Goal: Task Accomplishment & Management: Manage account settings

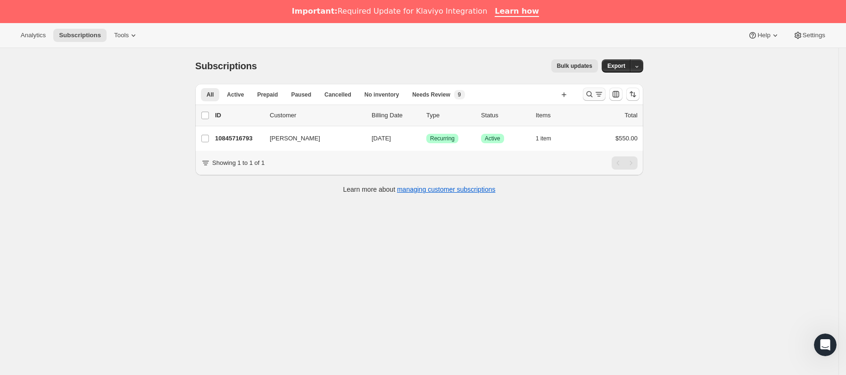
click at [593, 89] on button "Buscar y filtrar resultados" at bounding box center [594, 94] width 23 height 13
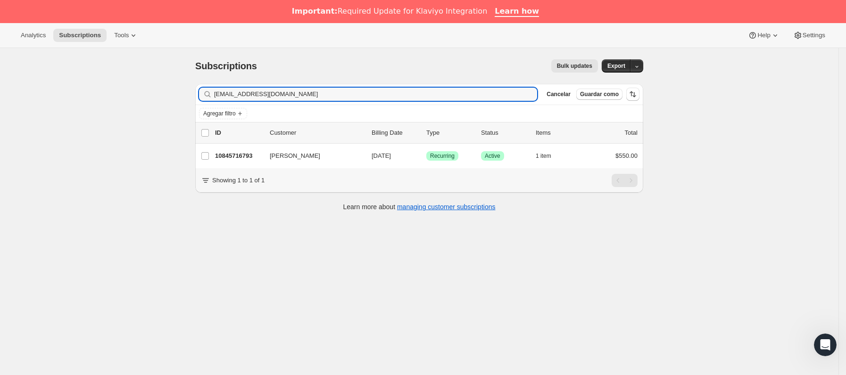
drag, startPoint x: 317, startPoint y: 91, endPoint x: 137, endPoint y: 96, distance: 180.2
click at [137, 96] on div "Subscriptions. Esta página está lista Subscriptions Bulk updates Más acciones B…" at bounding box center [419, 235] width 838 height 375
type input "[EMAIL_ADDRESS][DOMAIN_NAME]"
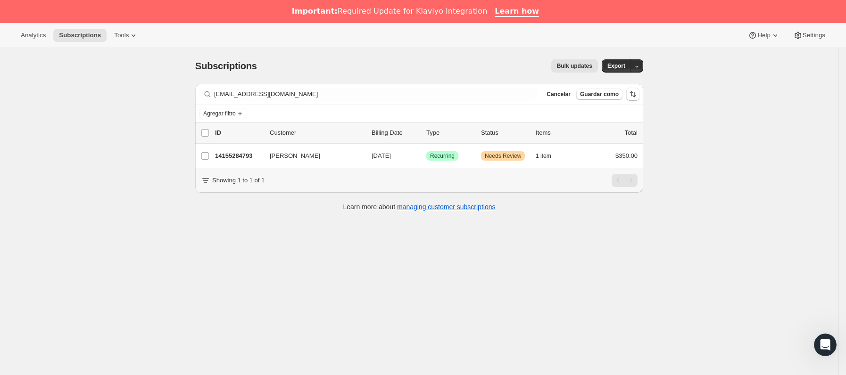
click at [253, 158] on p "14155284793" at bounding box center [238, 155] width 47 height 9
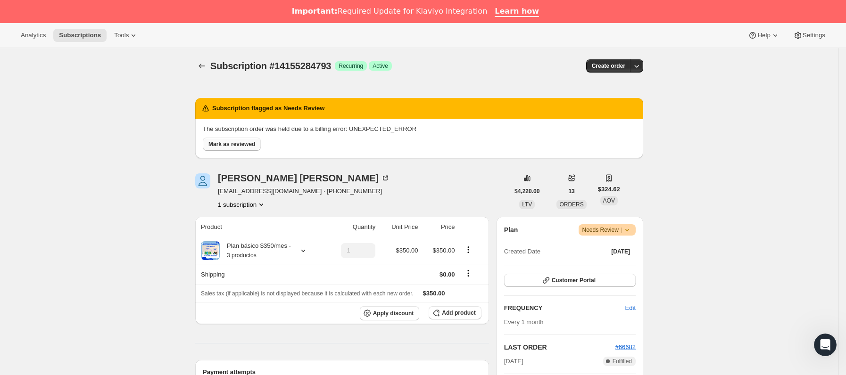
click at [237, 146] on span "Mark as reviewed" at bounding box center [231, 145] width 47 height 8
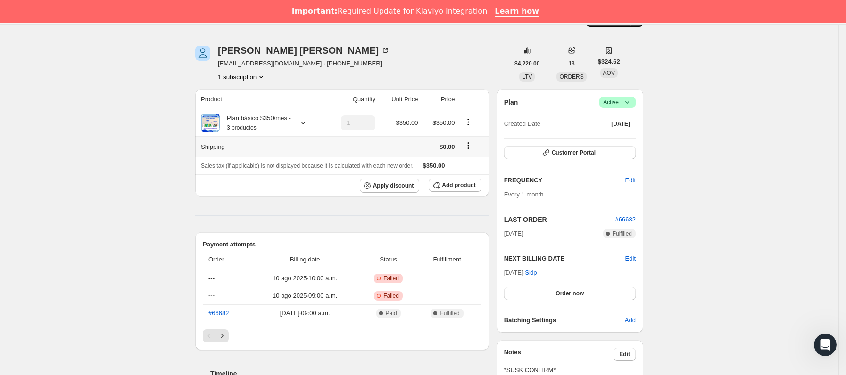
scroll to position [71, 0]
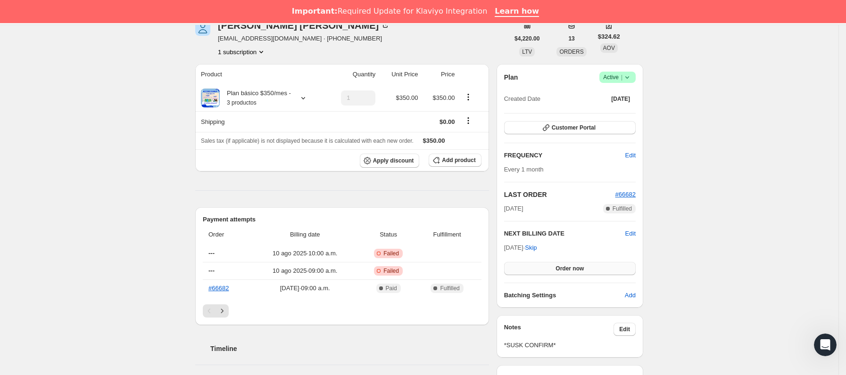
click at [564, 270] on span "Order now" at bounding box center [570, 269] width 28 height 8
click at [564, 270] on span "Click to confirm" at bounding box center [569, 269] width 43 height 8
click at [625, 200] on div "LAST ORDER #66682 [DATE] Completado Fulfilled" at bounding box center [570, 202] width 132 height 24
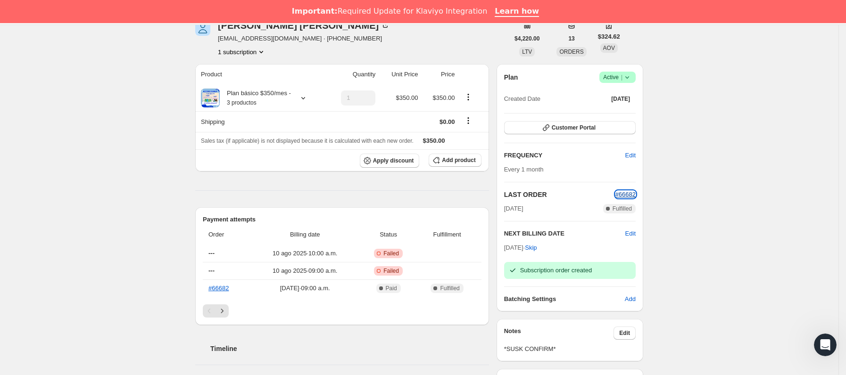
click at [622, 195] on span "#66682" at bounding box center [625, 194] width 20 height 7
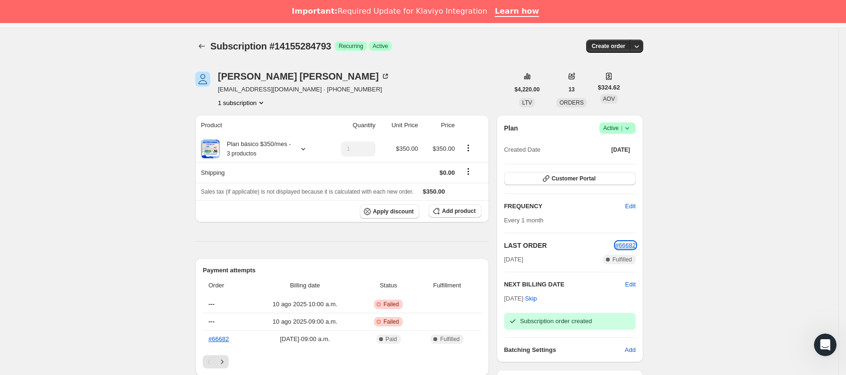
scroll to position [0, 0]
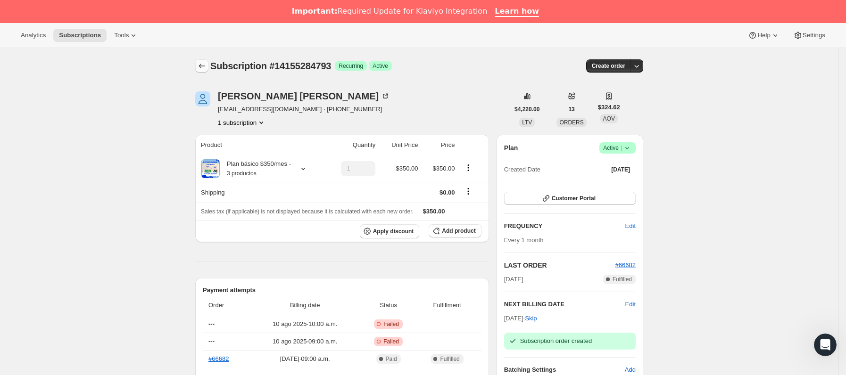
click at [204, 63] on icon "Subscriptions" at bounding box center [201, 65] width 9 height 9
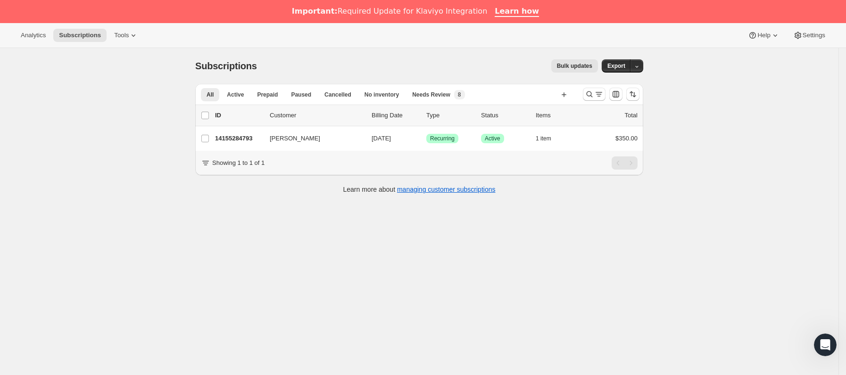
click at [589, 93] on icon "Buscar y filtrar resultados" at bounding box center [589, 94] width 9 height 9
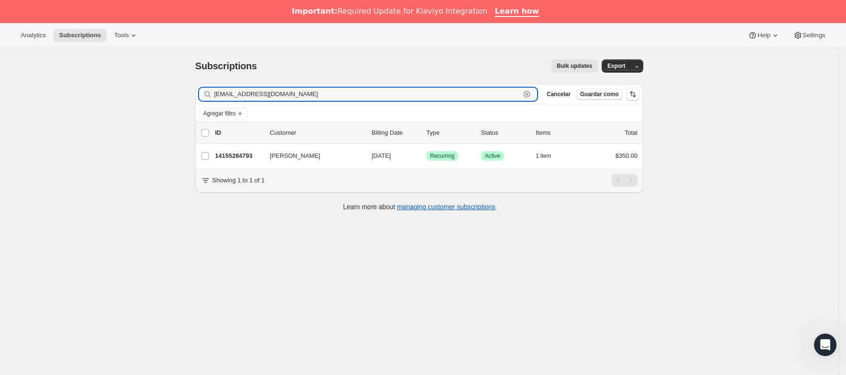
drag, startPoint x: 345, startPoint y: 92, endPoint x: 66, endPoint y: 95, distance: 278.7
click at [66, 95] on div "Subscriptions. Esta página está lista Subscriptions Bulk updates Más acciones B…" at bounding box center [419, 235] width 838 height 375
paste input "montsefl1997"
drag, startPoint x: 315, startPoint y: 93, endPoint x: 40, endPoint y: 92, distance: 275.4
click at [40, 92] on div "Subscriptions. Esta página está lista Subscriptions Bulk updates Más acciones B…" at bounding box center [419, 235] width 838 height 375
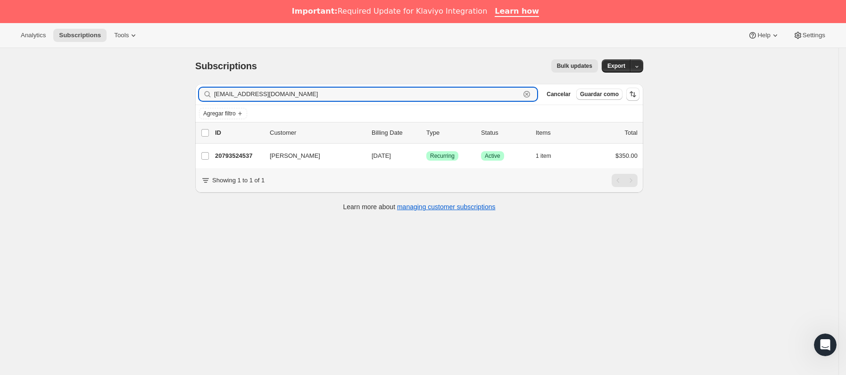
type input "[EMAIL_ADDRESS][DOMAIN_NAME]"
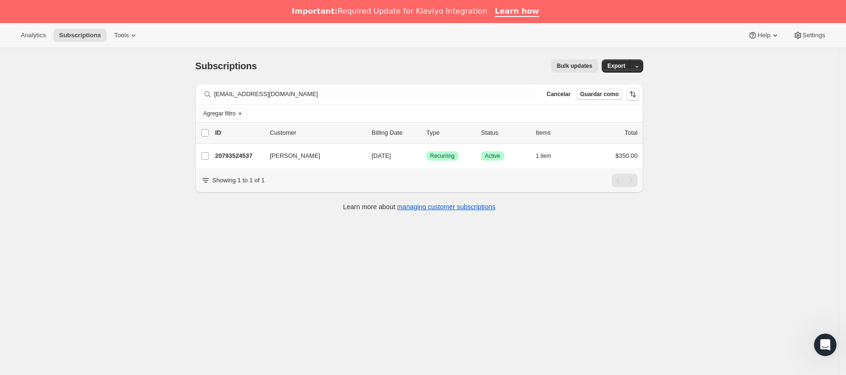
click at [184, 260] on div "Subscriptions. Esta página está lista Subscriptions Bulk updates Más acciones B…" at bounding box center [419, 235] width 838 height 375
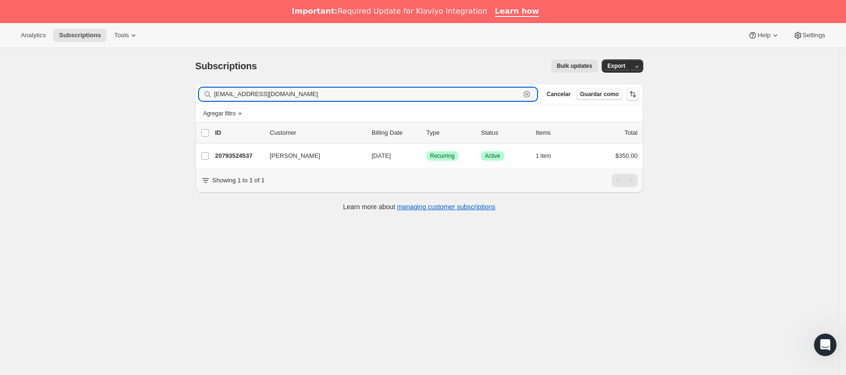
drag, startPoint x: 300, startPoint y: 93, endPoint x: 213, endPoint y: 96, distance: 87.8
click at [213, 96] on div "[EMAIL_ADDRESS][DOMAIN_NAME] Borrar" at bounding box center [368, 94] width 338 height 13
click at [298, 91] on input "[EMAIL_ADDRESS][DOMAIN_NAME]" at bounding box center [367, 94] width 306 height 13
drag, startPoint x: 299, startPoint y: 93, endPoint x: 194, endPoint y: 98, distance: 104.8
click at [194, 98] on div "Filter subscribers [EMAIL_ADDRESS][DOMAIN_NAME] Borrar Cancelar Guardar como Ag…" at bounding box center [416, 148] width 456 height 145
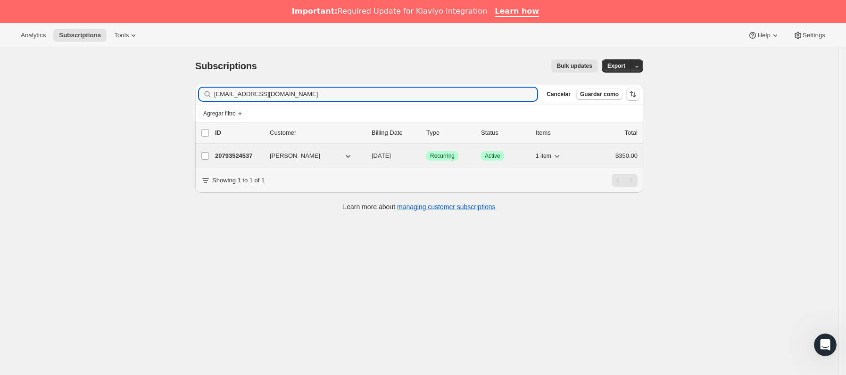
click at [255, 155] on p "20793524537" at bounding box center [238, 155] width 47 height 9
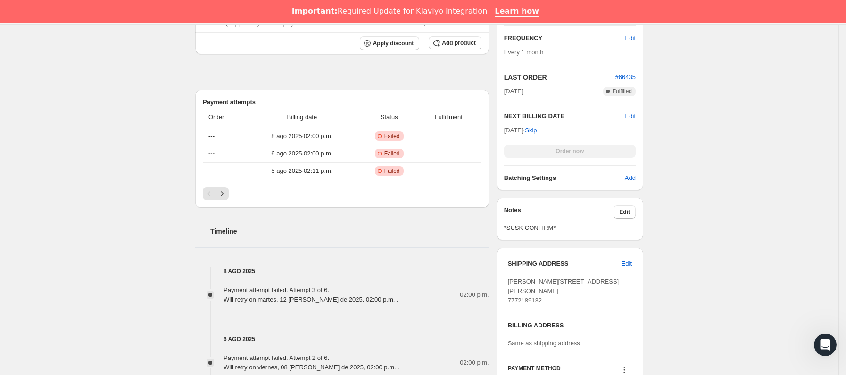
scroll to position [424, 0]
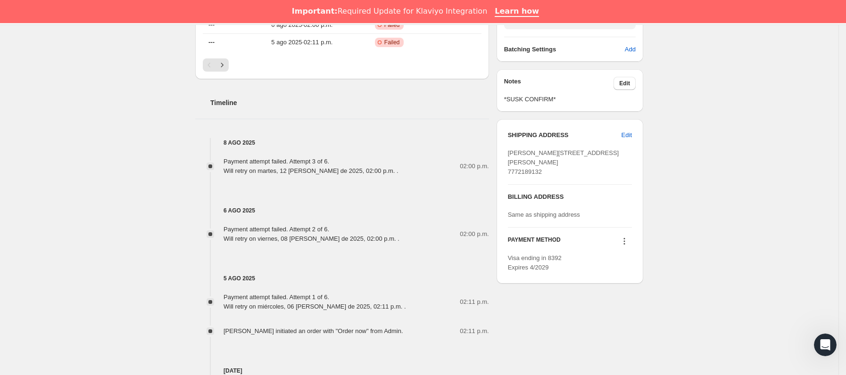
click at [629, 246] on icon at bounding box center [624, 241] width 9 height 9
click at [612, 284] on span "Send link to update card" at bounding box center [628, 288] width 66 height 9
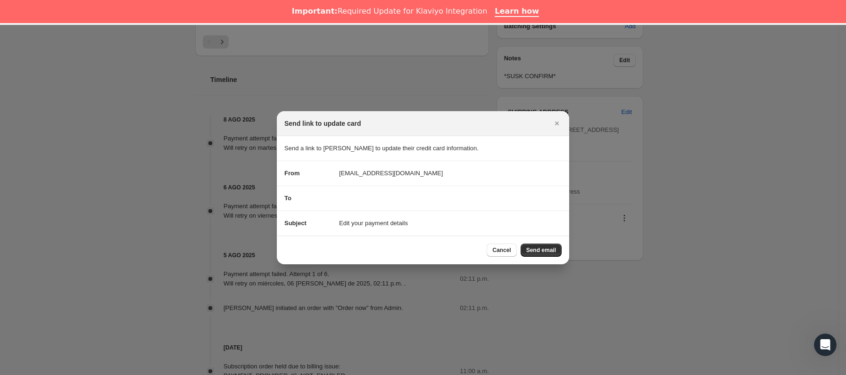
click at [530, 242] on div "Cancel Send email" at bounding box center [423, 250] width 292 height 29
click at [531, 247] on span "Send email" at bounding box center [541, 251] width 30 height 8
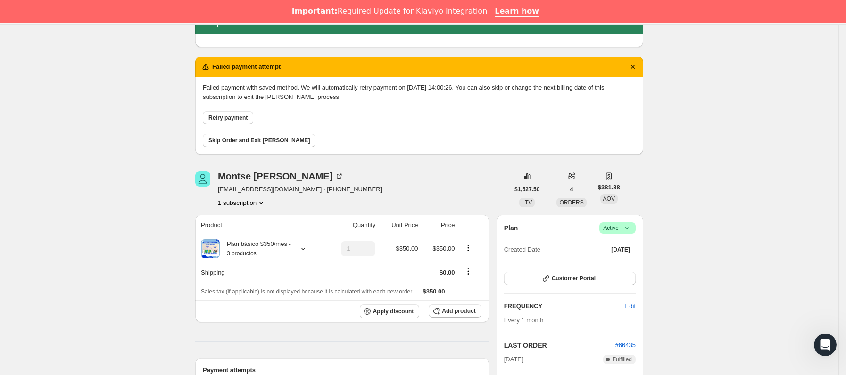
scroll to position [0, 0]
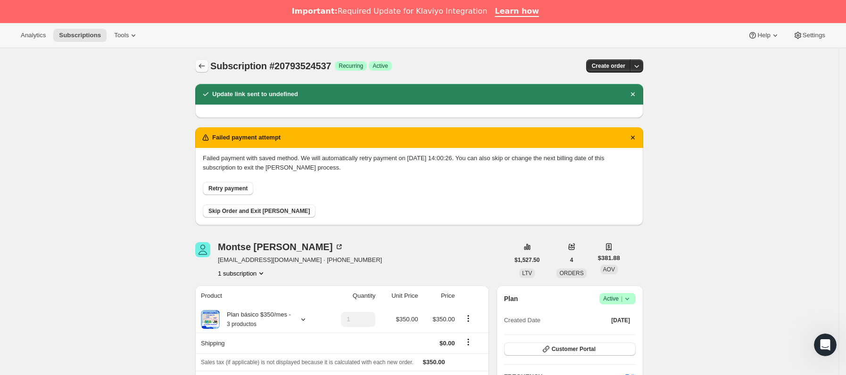
click at [201, 65] on icon "Subscriptions" at bounding box center [201, 65] width 9 height 9
